Goal: Check status: Check status

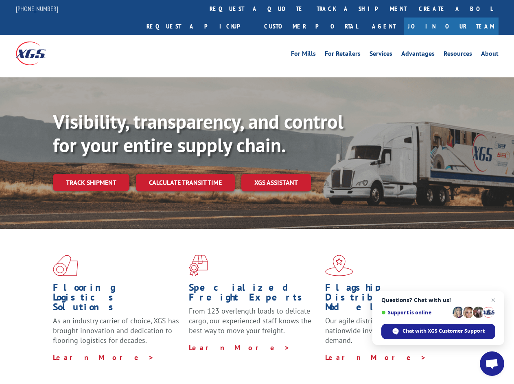
click at [257, 192] on div "Visibility, transparency, and control for your entire supply chain. Track shipm…" at bounding box center [283, 167] width 461 height 114
click at [311, 9] on link "track a shipment" at bounding box center [362, 9] width 102 height 18
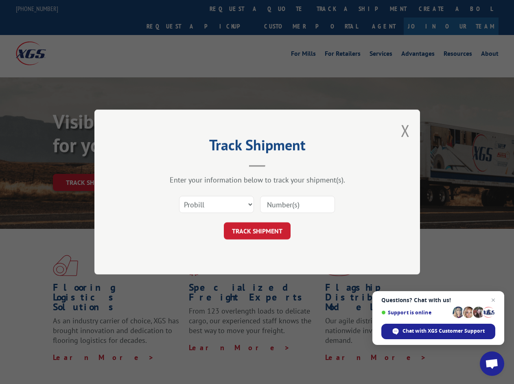
click at [335, 9] on div "Track Shipment Enter your information below to track your shipment(s). Select c…" at bounding box center [257, 192] width 514 height 384
click at [91, 165] on div "Track Shipment Enter your information below to track your shipment(s). Select c…" at bounding box center [257, 192] width 514 height 384
click at [185, 165] on header "Track Shipment" at bounding box center [257, 153] width 244 height 28
click at [277, 165] on header "Track Shipment" at bounding box center [257, 153] width 244 height 28
click at [492, 364] on span "Open chat" at bounding box center [492, 364] width 13 height 11
